Goal: Information Seeking & Learning: Learn about a topic

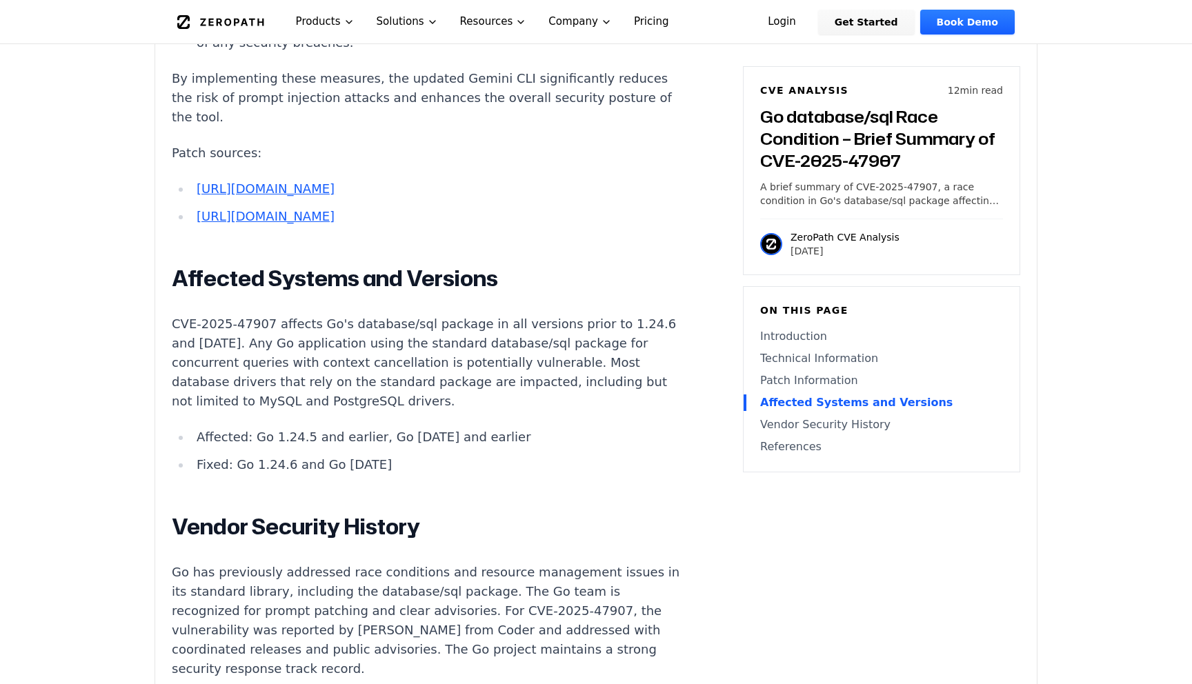
scroll to position [2673, 0]
drag, startPoint x: 270, startPoint y: 360, endPoint x: 300, endPoint y: 357, distance: 29.8
click at [300, 427] on li "Affected: Go 1.24.5 and earlier, Go [DATE] and earlier" at bounding box center [438, 436] width 494 height 19
drag, startPoint x: 253, startPoint y: 386, endPoint x: 282, endPoint y: 386, distance: 29.7
click at [282, 455] on li "Fixed: Go 1.24.6 and Go [DATE]" at bounding box center [438, 464] width 494 height 19
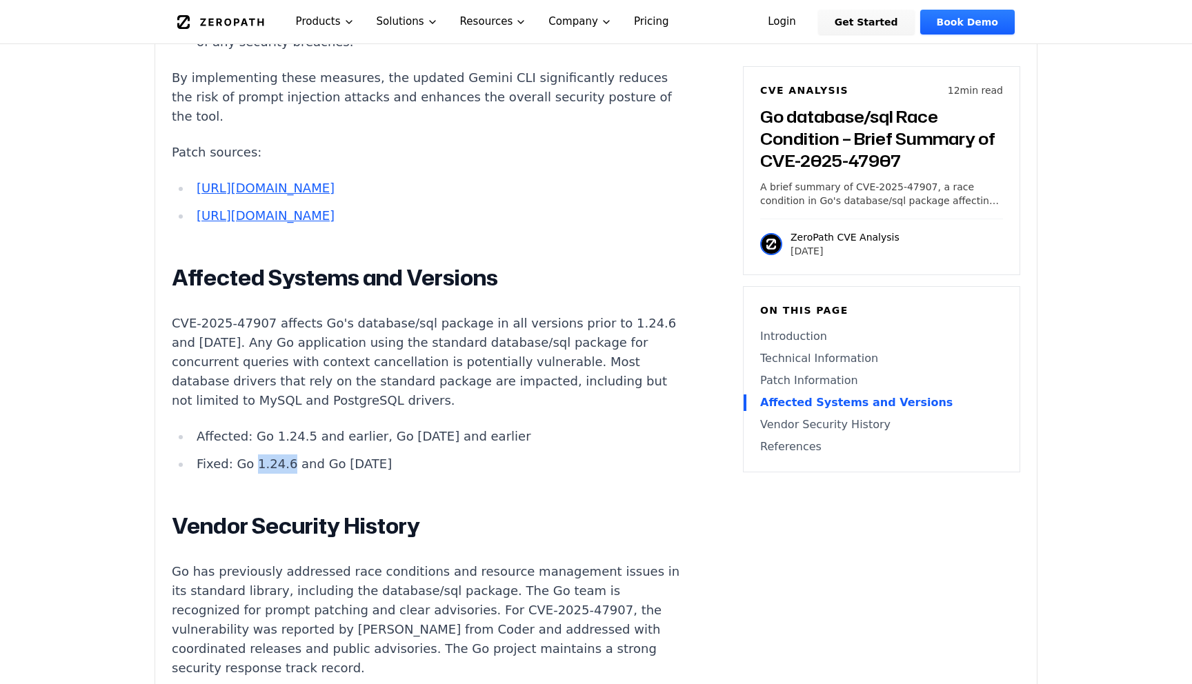
drag, startPoint x: 331, startPoint y: 386, endPoint x: 371, endPoint y: 386, distance: 40.0
click at [371, 455] on li "Fixed: Go 1.24.6 and Go [DATE]" at bounding box center [438, 464] width 494 height 19
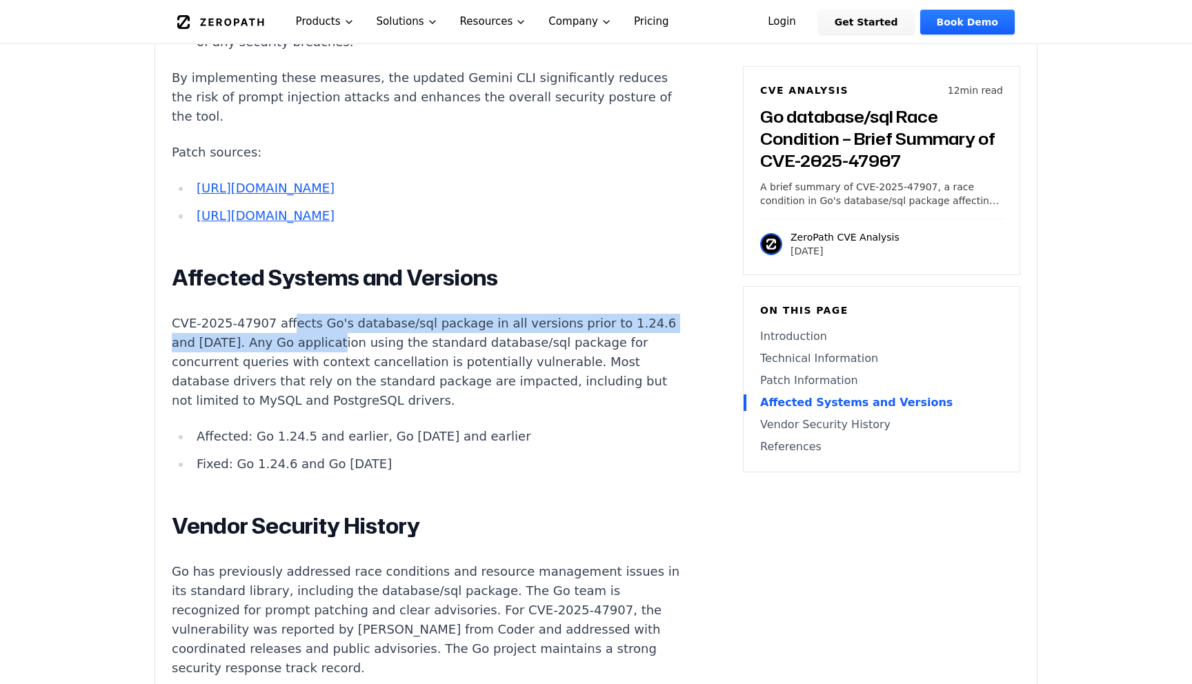
drag, startPoint x: 290, startPoint y: 244, endPoint x: 300, endPoint y: 272, distance: 29.5
click at [300, 314] on p "CVE-2025-47907 affects Go's database/sql package in all versions prior to 1.24.…" at bounding box center [428, 362] width 513 height 97
click at [559, 314] on p "CVE-2025-47907 affects Go's database/sql package in all versions prior to 1.24.…" at bounding box center [428, 362] width 513 height 97
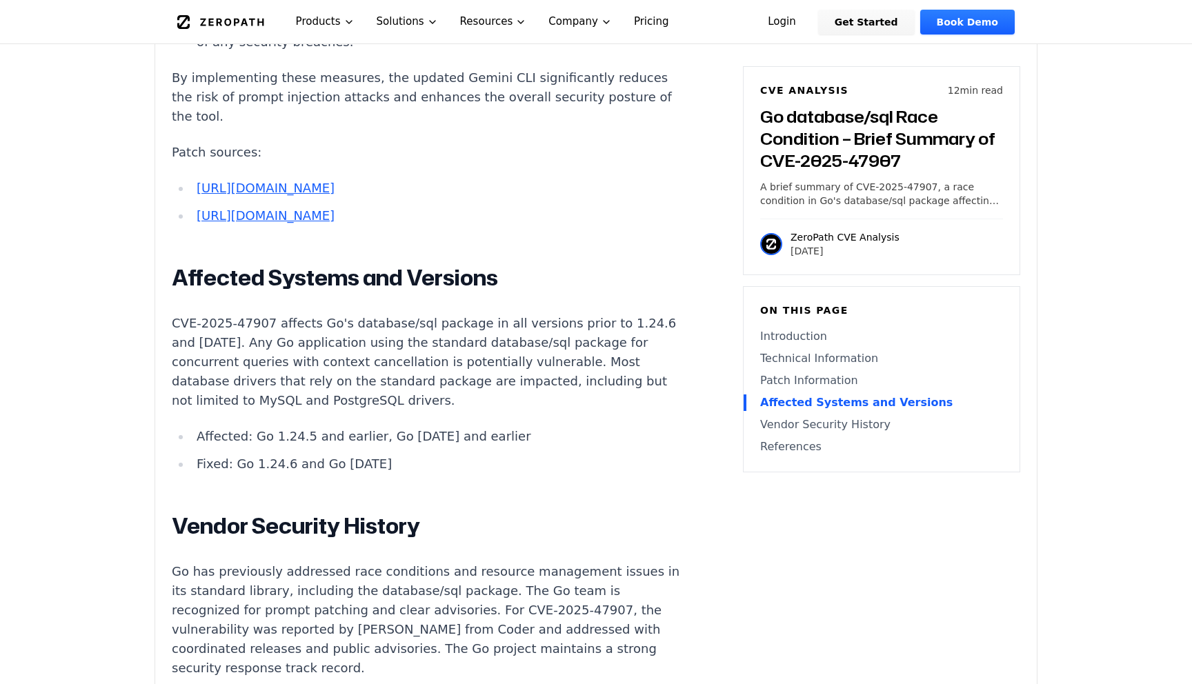
click at [559, 314] on p "CVE-2025-47907 affects Go's database/sql package in all versions prior to 1.24.…" at bounding box center [428, 362] width 513 height 97
click at [363, 314] on p "CVE-2025-47907 affects Go's database/sql package in all versions prior to 1.24.…" at bounding box center [428, 362] width 513 height 97
drag, startPoint x: 177, startPoint y: 264, endPoint x: 197, endPoint y: 269, distance: 20.8
click at [197, 314] on p "CVE-2025-47907 affects Go's database/sql package in all versions prior to 1.24.…" at bounding box center [428, 362] width 513 height 97
click at [233, 314] on p "CVE-2025-47907 affects Go's database/sql package in all versions prior to 1.24.…" at bounding box center [428, 362] width 513 height 97
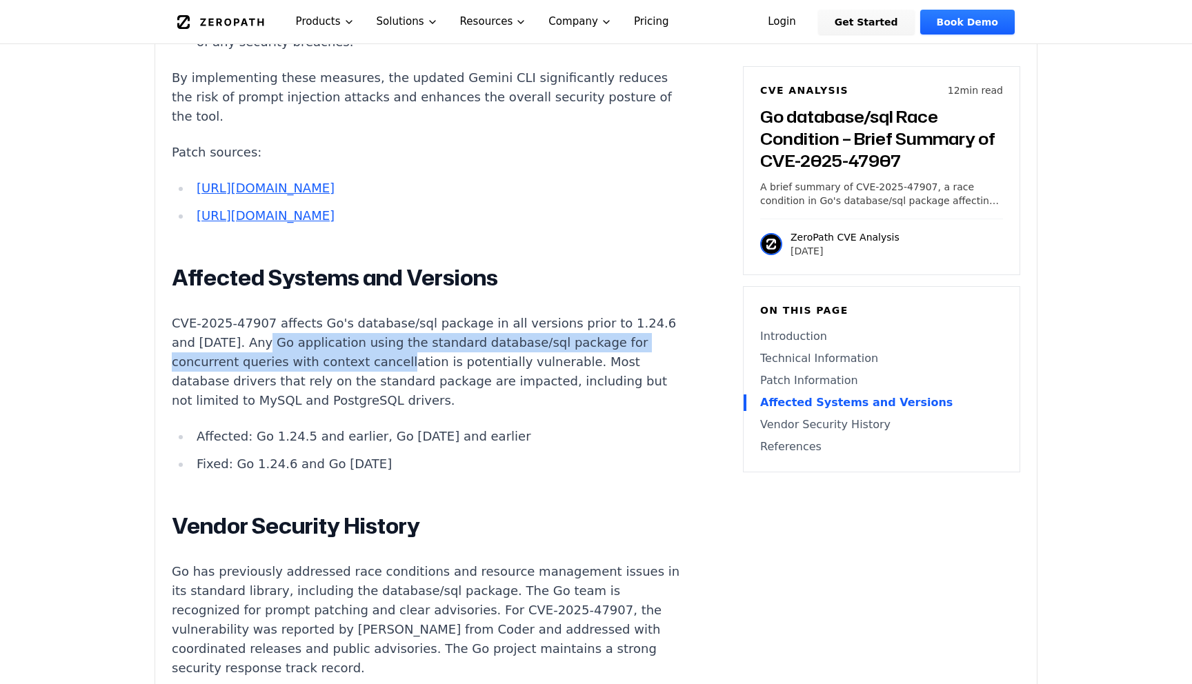
drag, startPoint x: 233, startPoint y: 261, endPoint x: 277, endPoint y: 280, distance: 48.6
click at [277, 314] on p "CVE-2025-47907 affects Go's database/sql package in all versions prior to 1.24.…" at bounding box center [428, 362] width 513 height 97
click at [262, 314] on p "CVE-2025-47907 affects Go's database/sql package in all versions prior to 1.24.…" at bounding box center [428, 362] width 513 height 97
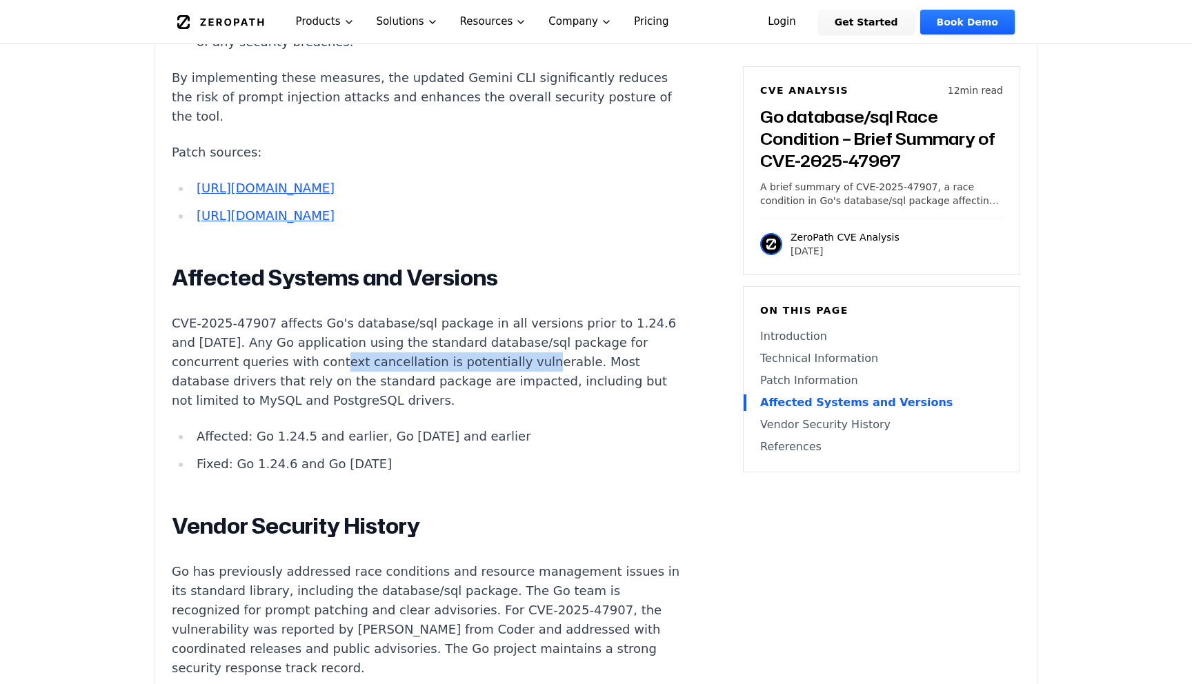
drag, startPoint x: 215, startPoint y: 286, endPoint x: 399, endPoint y: 286, distance: 184.2
click at [399, 314] on p "CVE-2025-47907 affects Go's database/sql package in all versions prior to 1.24.…" at bounding box center [428, 362] width 513 height 97
click at [443, 314] on p "CVE-2025-47907 affects Go's database/sql package in all versions prior to 1.24.…" at bounding box center [428, 362] width 513 height 97
click at [416, 314] on p "CVE-2025-47907 affects Go's database/sql package in all versions prior to 1.24.…" at bounding box center [428, 362] width 513 height 97
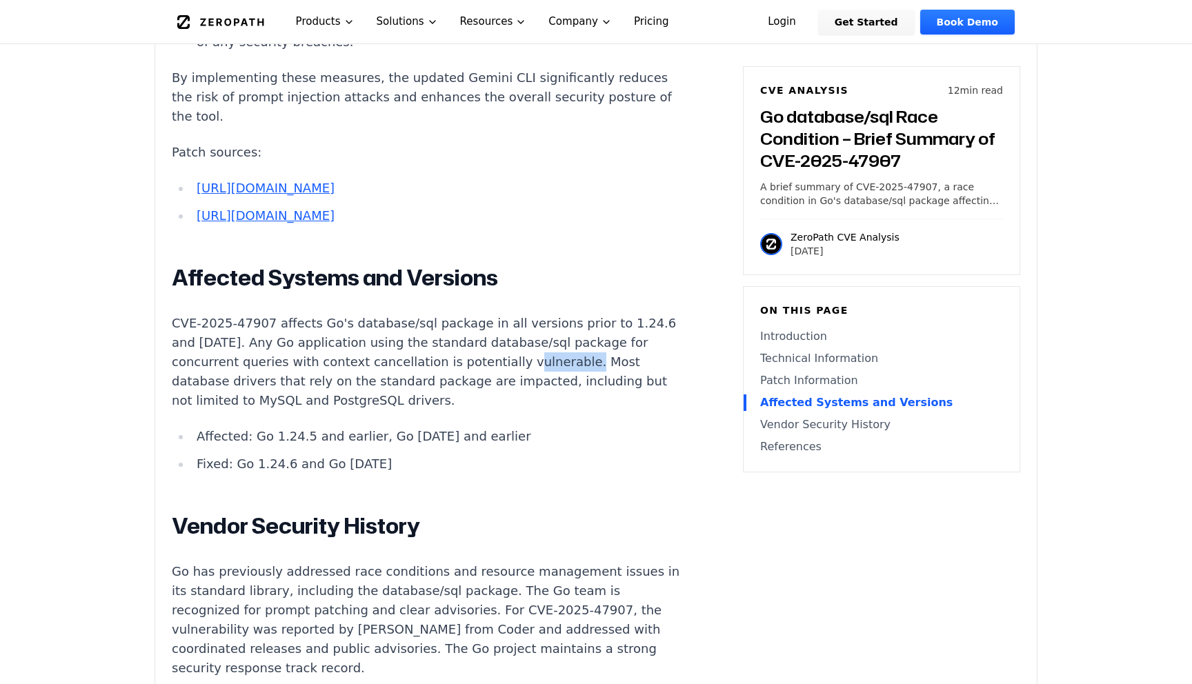
copy p "vulnerable"
click at [470, 314] on p "CVE-2025-47907 affects Go's database/sql package in all versions prior to 1.24.…" at bounding box center [428, 362] width 513 height 97
drag, startPoint x: 235, startPoint y: 303, endPoint x: 506, endPoint y: 305, distance: 271.8
click at [506, 314] on p "CVE-2025-47907 affects Go's database/sql package in all versions prior to 1.24.…" at bounding box center [428, 362] width 513 height 97
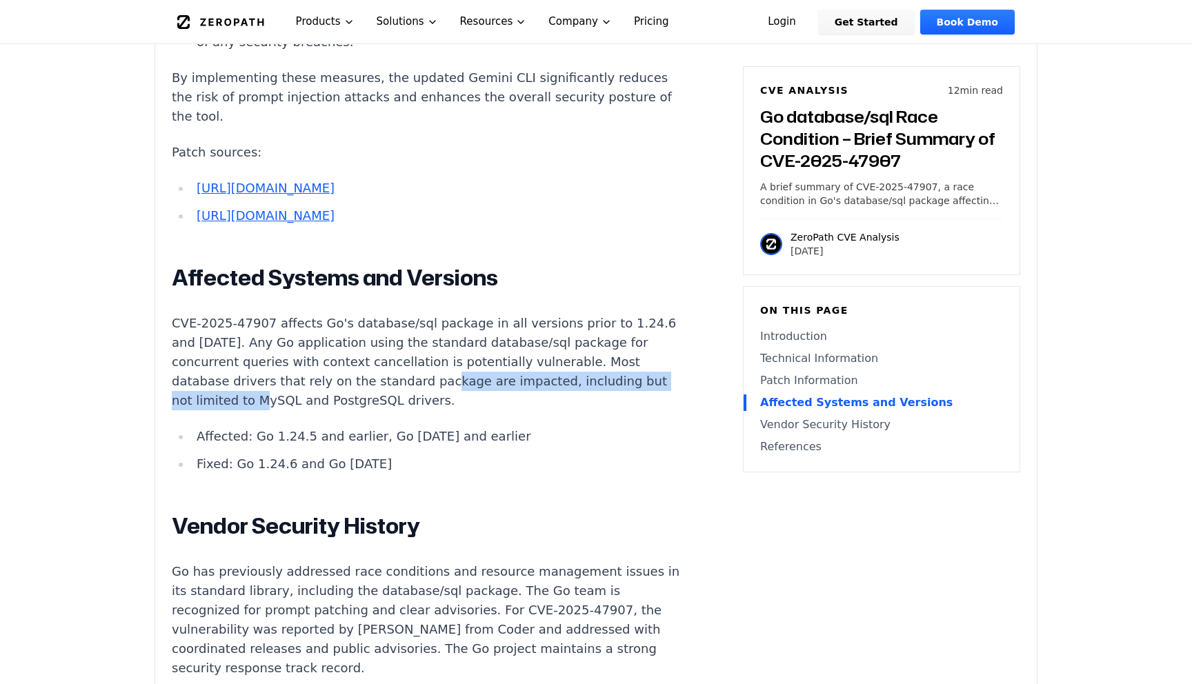
click at [384, 314] on p "CVE-2025-47907 affects Go's database/sql package in all versions prior to 1.24.…" at bounding box center [428, 362] width 513 height 97
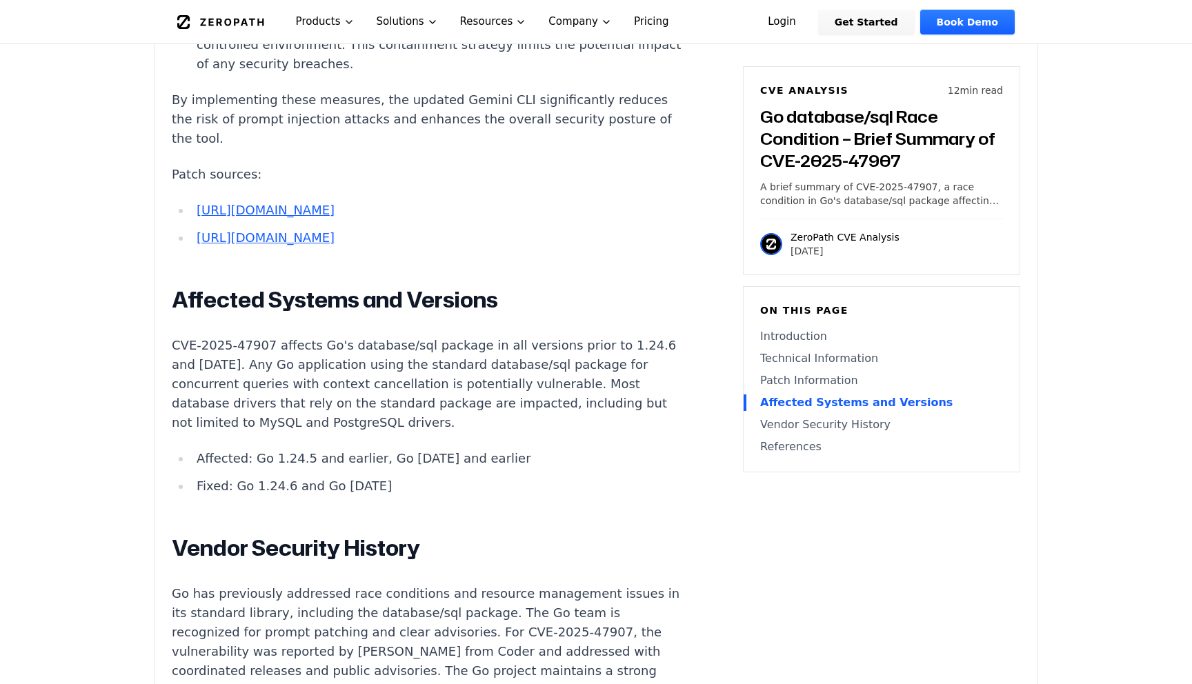
scroll to position [2650, 0]
